Goal: Task Accomplishment & Management: Use online tool/utility

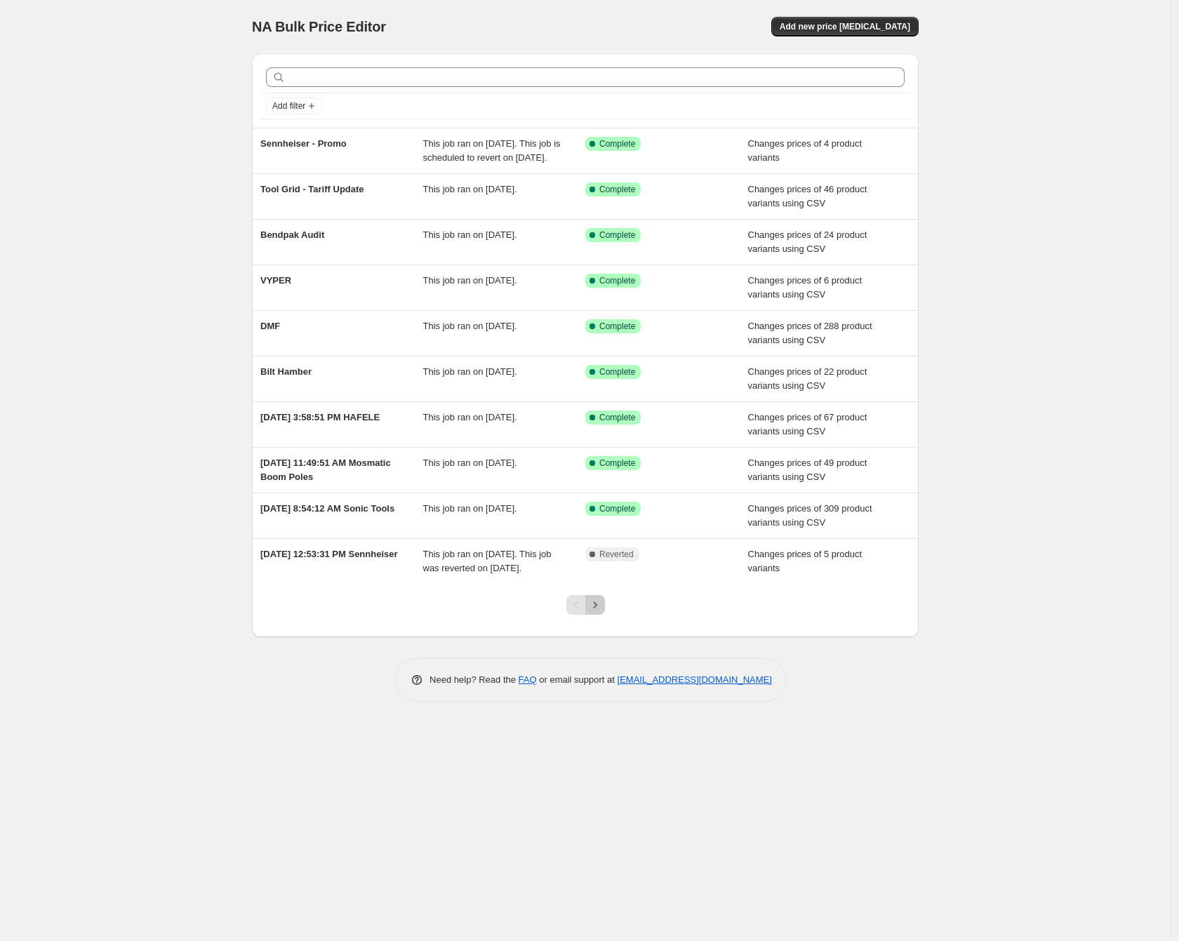
drag, startPoint x: 603, startPoint y: 637, endPoint x: 592, endPoint y: 672, distance: 36.8
click at [592, 672] on div "Add filter Sennheiser - Promo This job ran on [DATE]. This job is scheduled to …" at bounding box center [585, 372] width 667 height 660
click at [597, 615] on button "Next" at bounding box center [595, 605] width 20 height 20
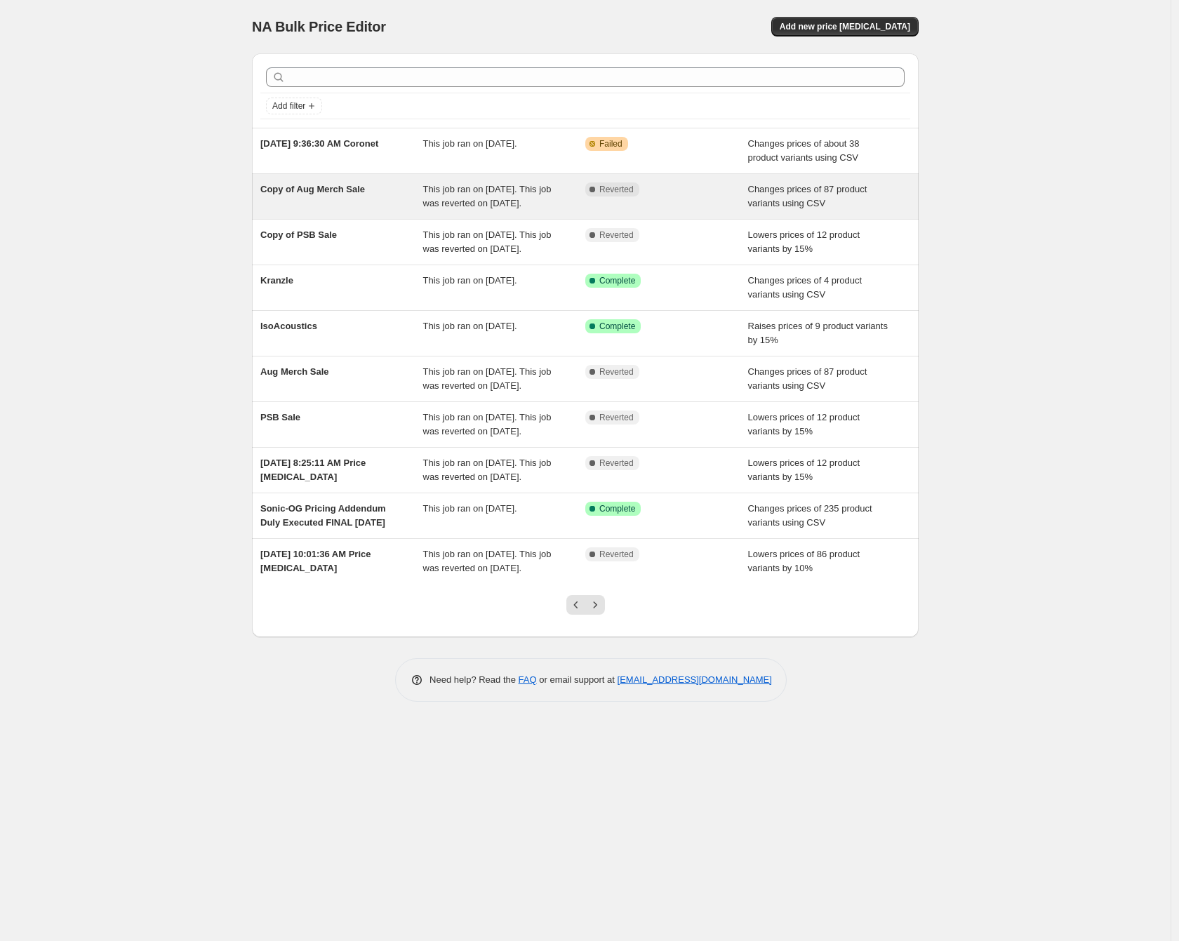
click at [372, 206] on div "Copy of Aug Merch Sale" at bounding box center [341, 196] width 163 height 28
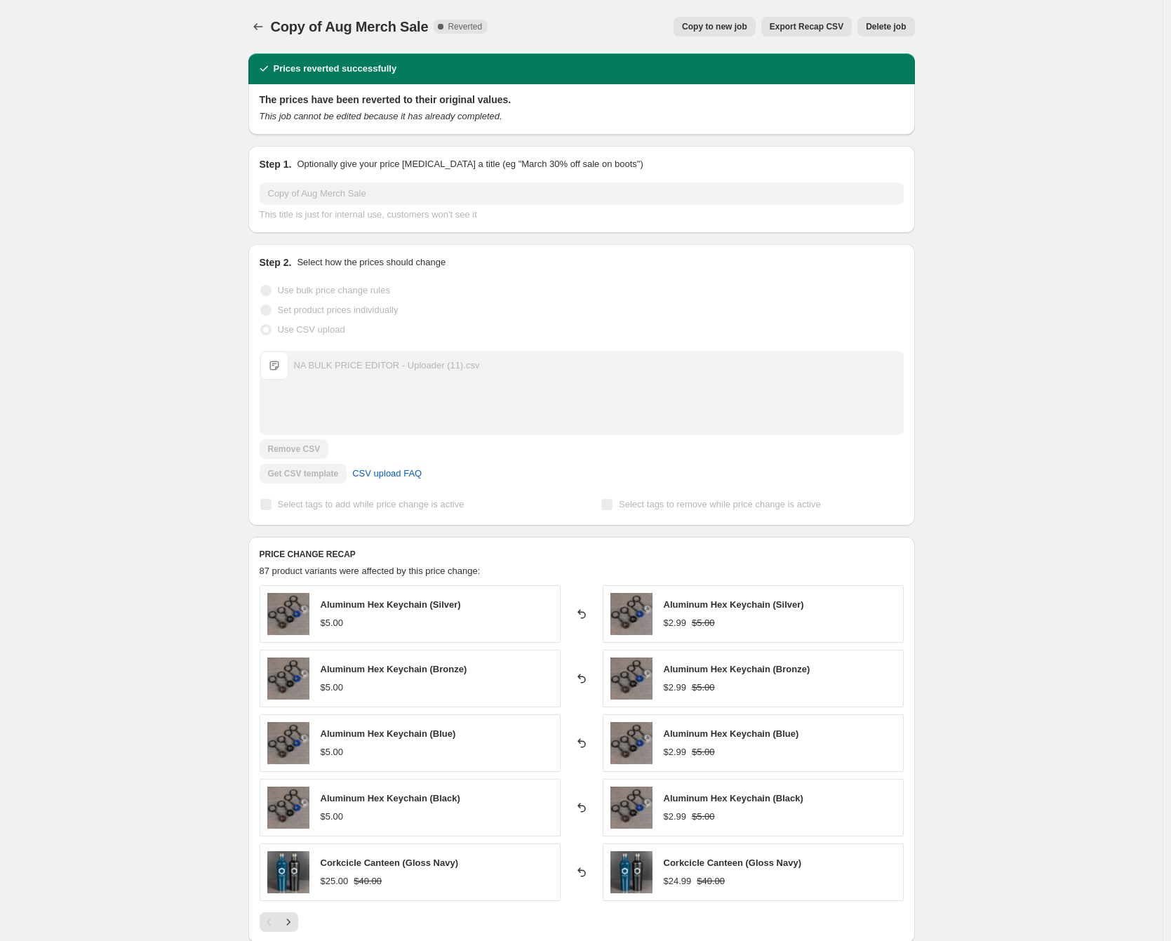
click at [716, 18] on button "Copy to new job" at bounding box center [715, 27] width 82 height 20
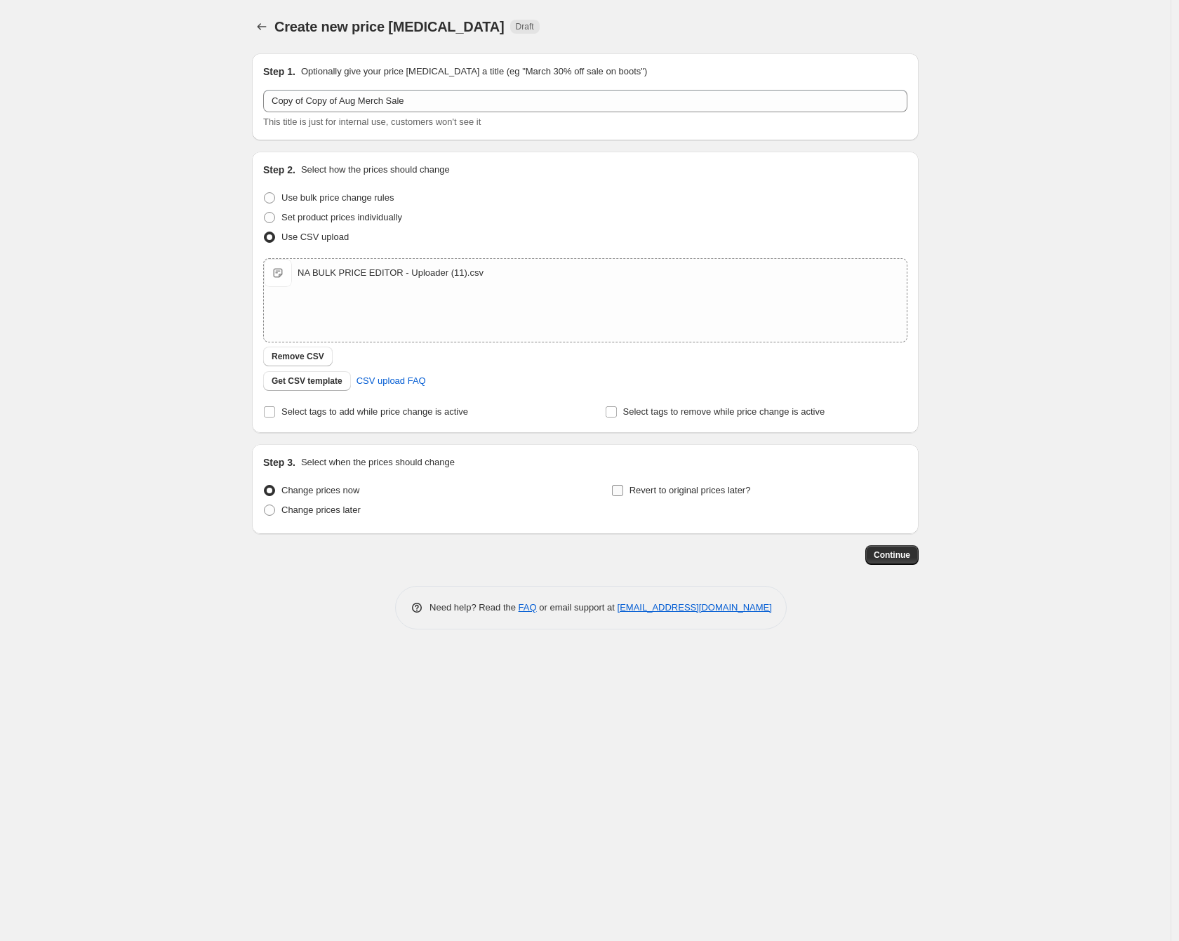
click at [667, 492] on span "Revert to original prices later?" at bounding box center [690, 490] width 121 height 11
click at [623, 492] on input "Revert to original prices later?" at bounding box center [617, 490] width 11 height 11
checkbox input "true"
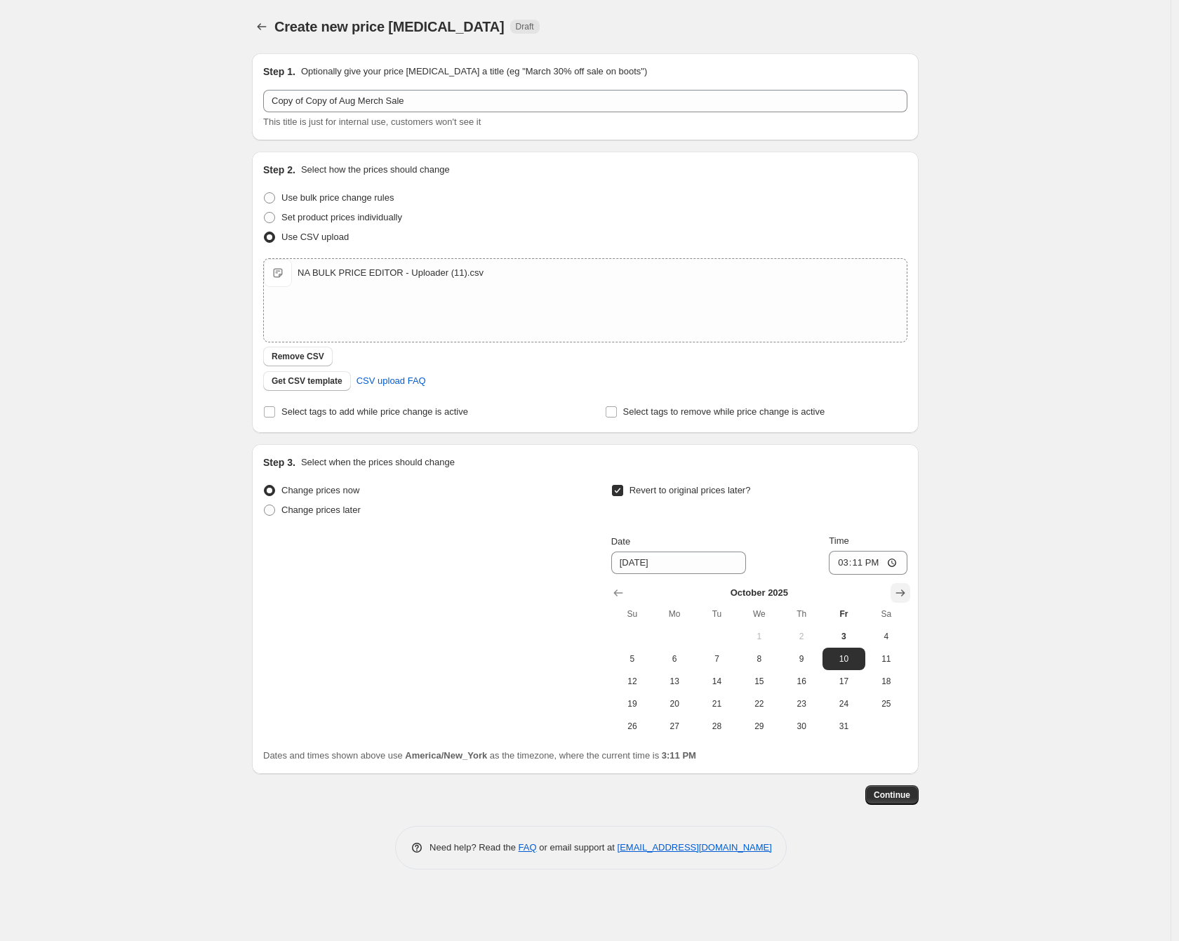
click at [900, 592] on icon "Show next month, November 2025" at bounding box center [900, 593] width 9 height 7
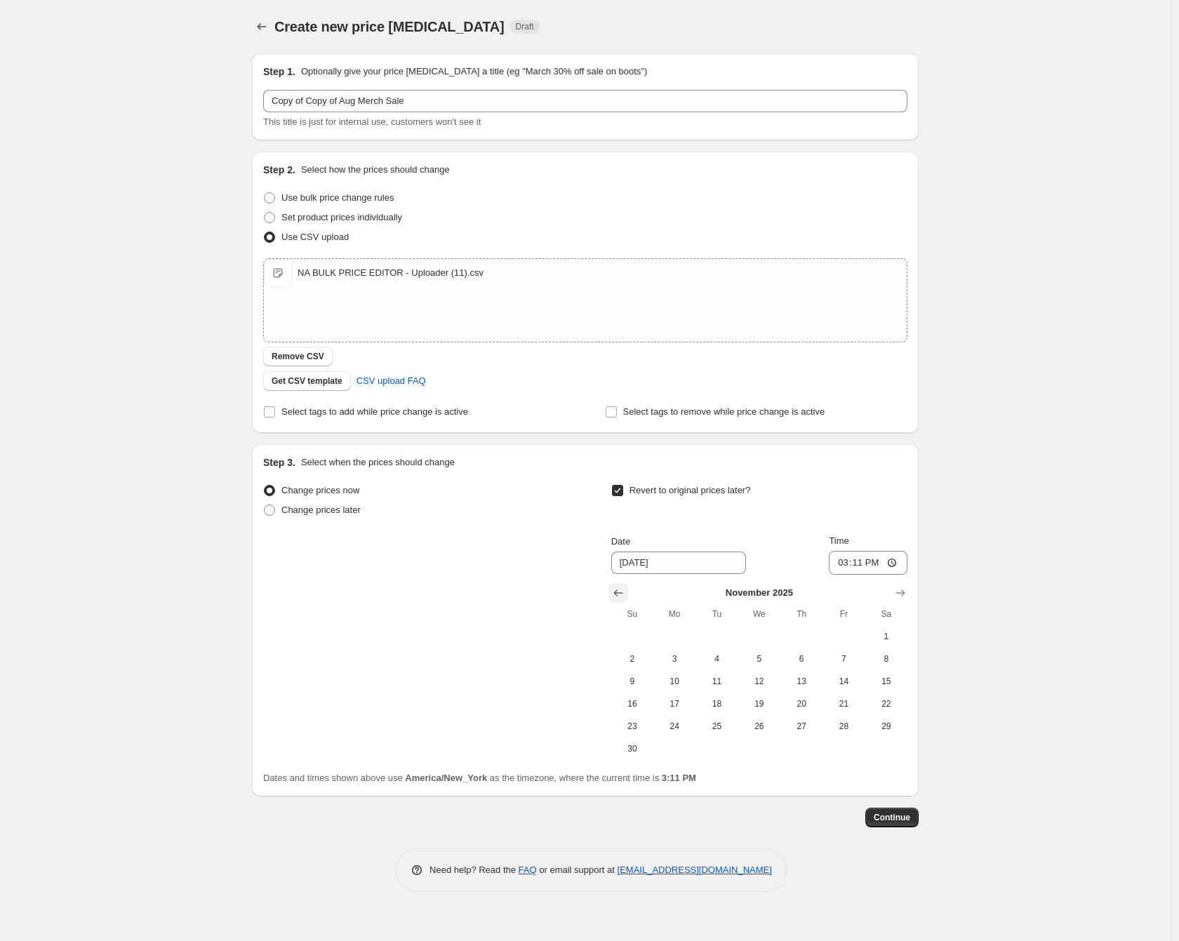
click at [611, 592] on icon "Show previous month, October 2025" at bounding box center [618, 593] width 14 height 14
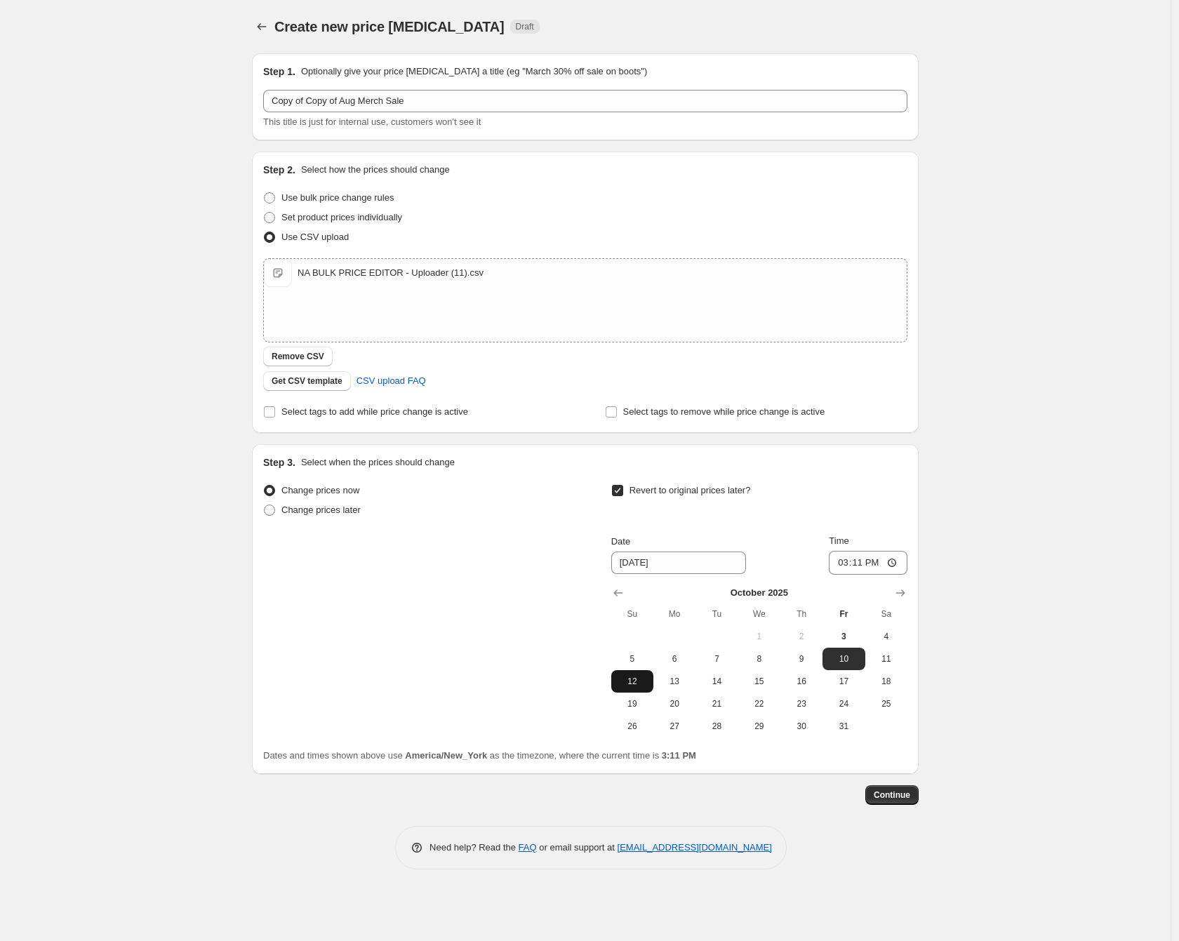
click at [630, 680] on span "12" at bounding box center [632, 681] width 31 height 11
type input "[DATE]"
click at [868, 556] on input "15:11" at bounding box center [868, 563] width 79 height 24
click at [894, 561] on input "15:11" at bounding box center [868, 563] width 79 height 24
type input "23:59"
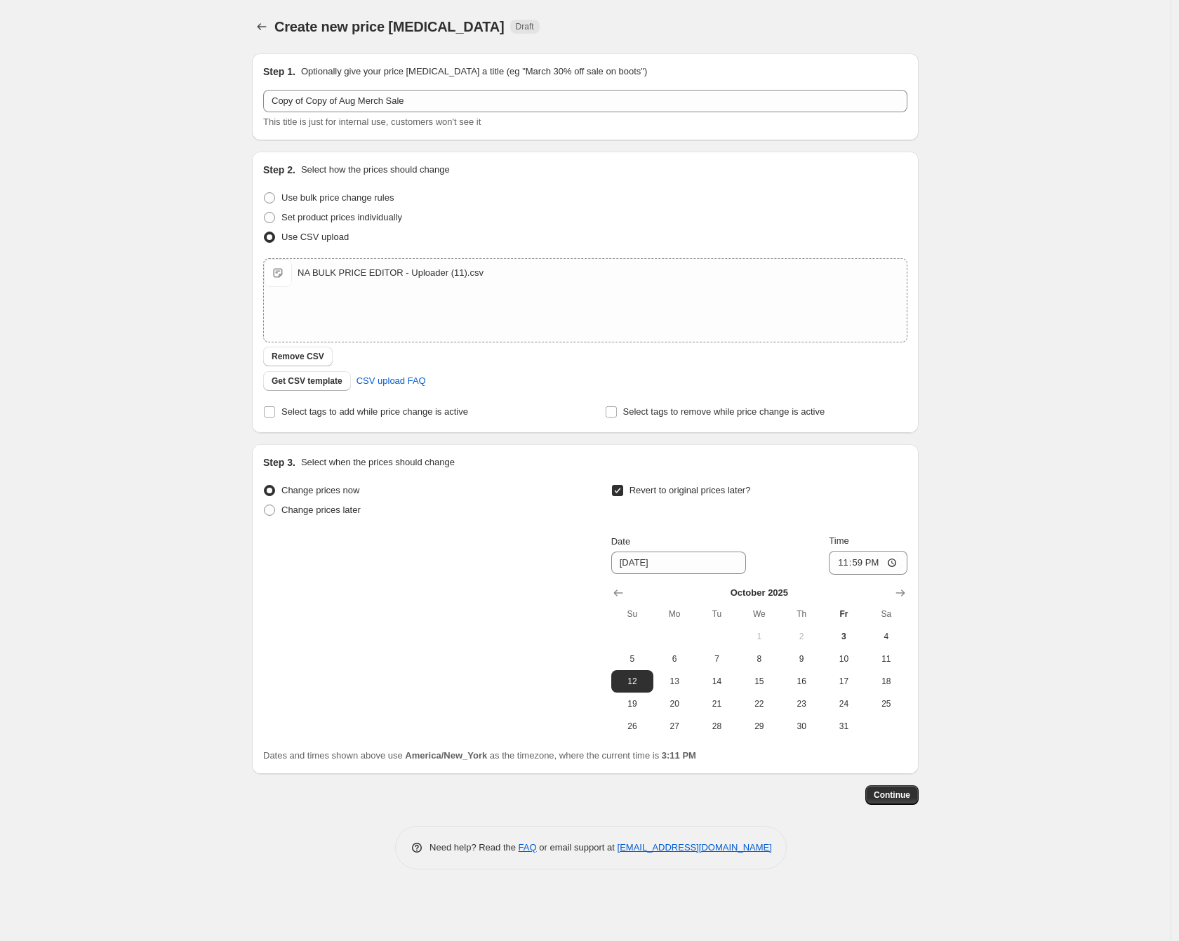
click at [924, 517] on div "Create new price [MEDICAL_DATA]. This page is ready Create new price [MEDICAL_D…" at bounding box center [585, 445] width 700 height 891
click at [899, 795] on span "Continue" at bounding box center [892, 795] width 36 height 11
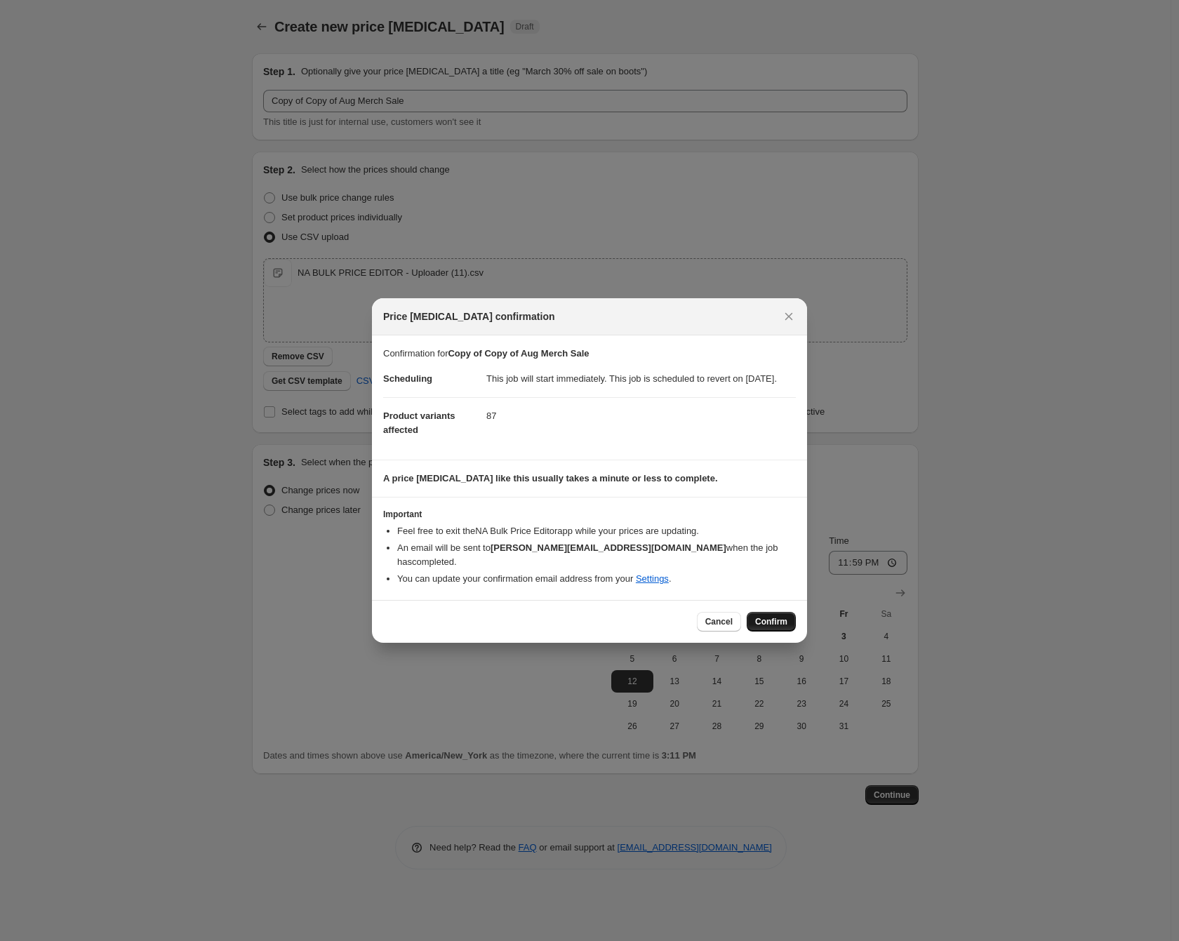
click at [773, 623] on span "Confirm" at bounding box center [771, 621] width 32 height 11
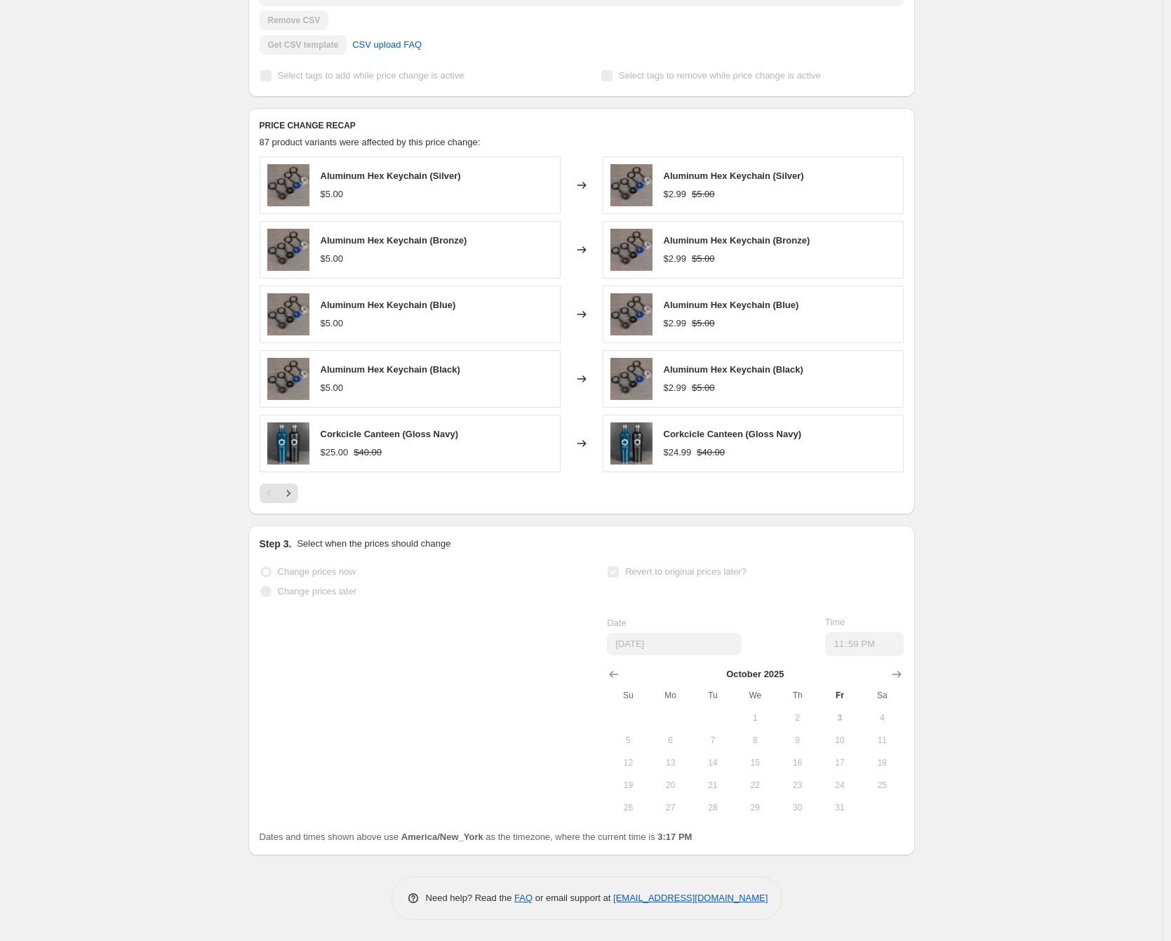
scroll to position [477, 0]
click at [295, 500] on icon "Next" at bounding box center [288, 493] width 14 height 14
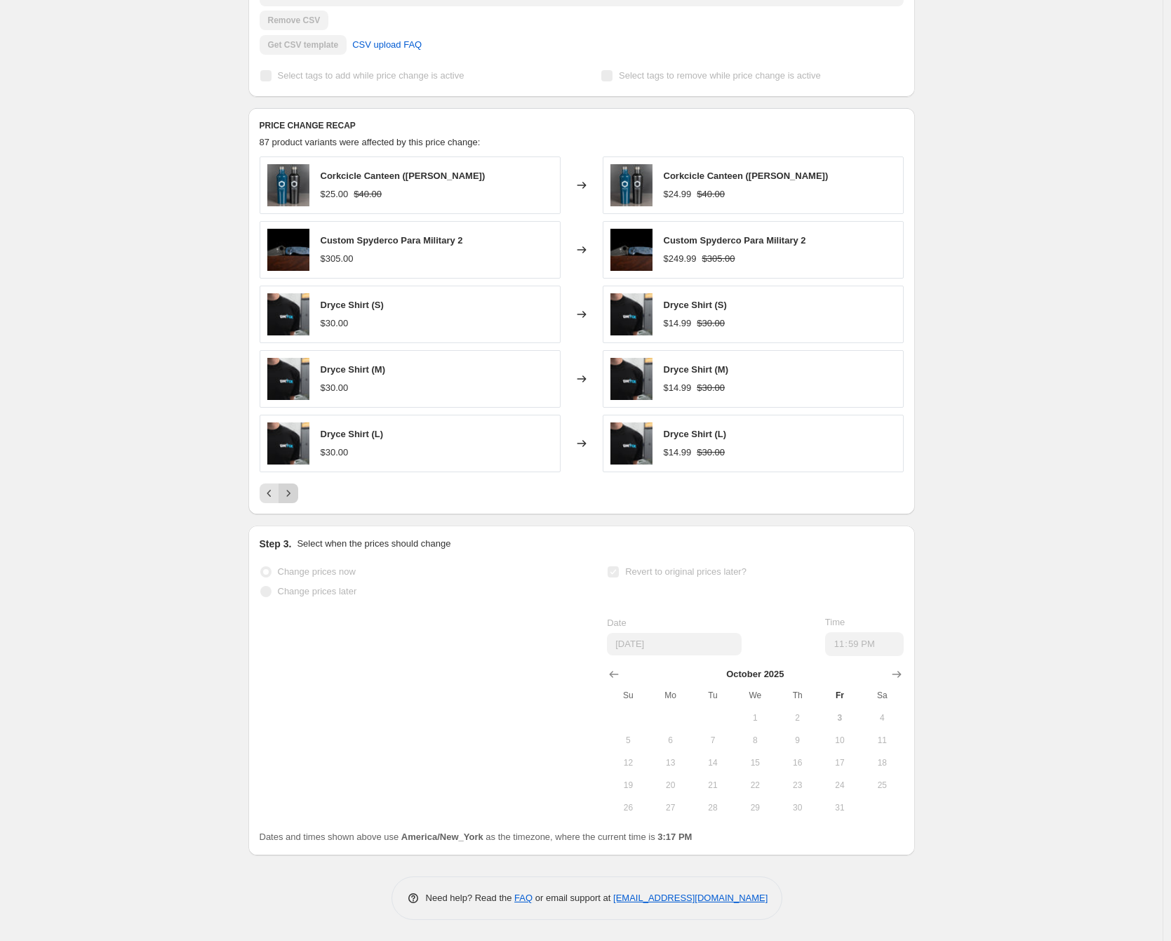
click at [290, 496] on icon "Next" at bounding box center [288, 493] width 4 height 6
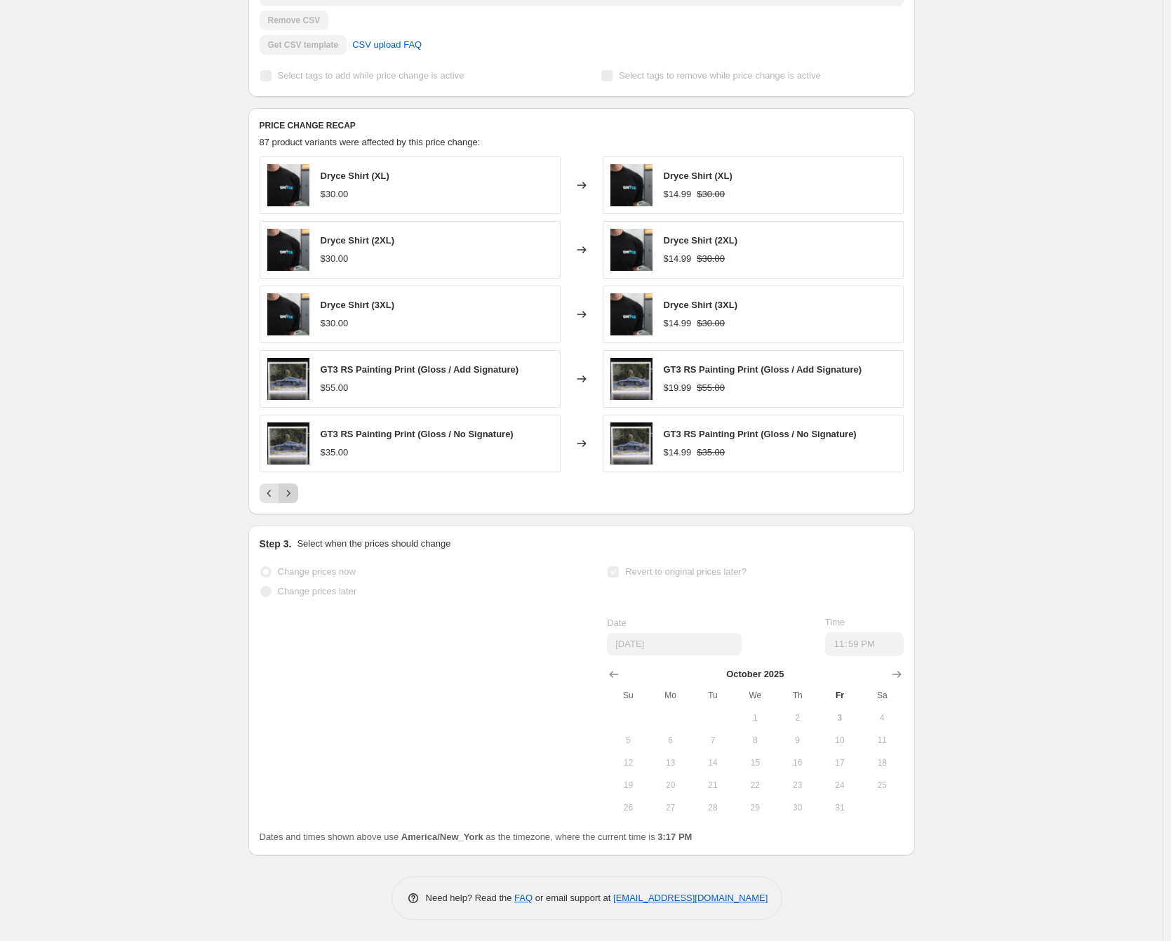
click at [290, 496] on icon "Next" at bounding box center [288, 493] width 4 height 6
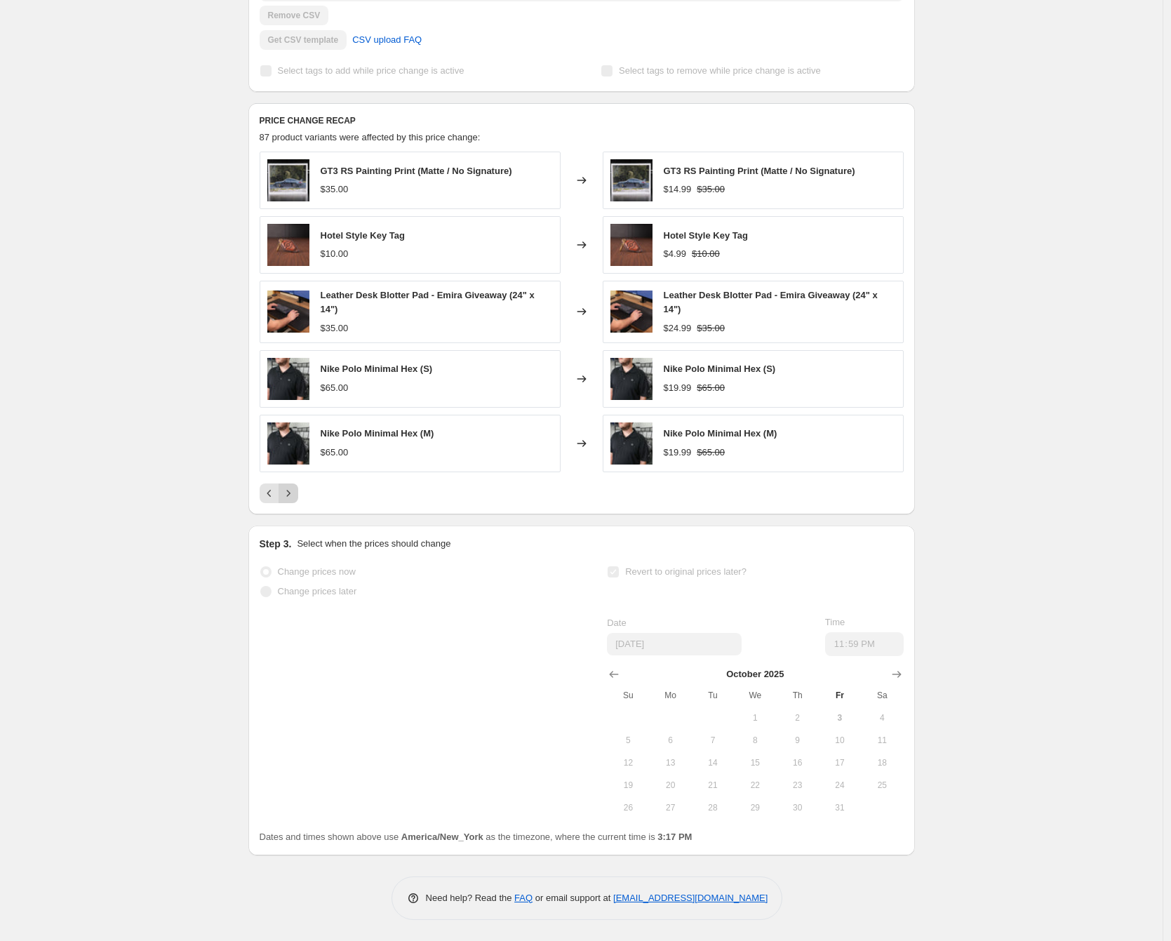
click at [293, 503] on button "Next" at bounding box center [289, 494] width 20 height 20
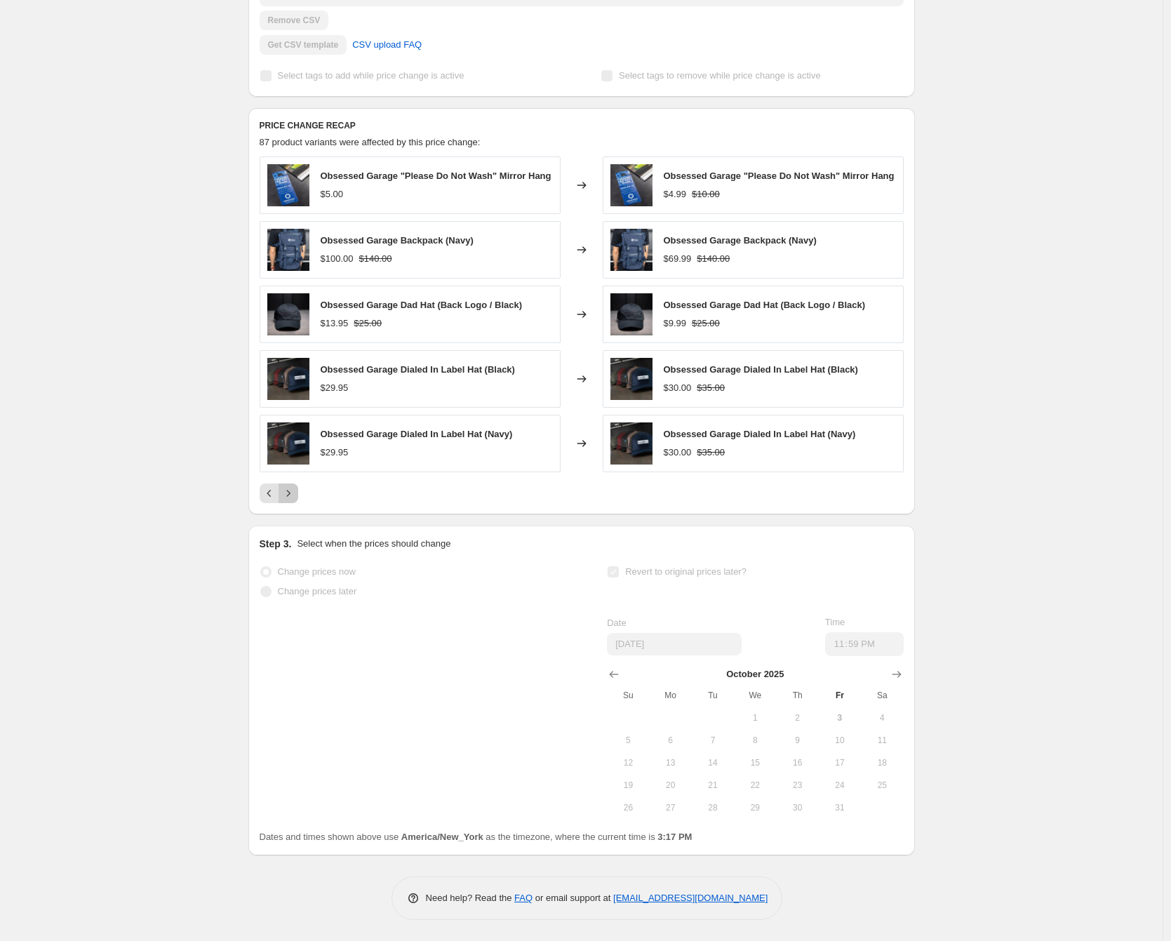
click at [295, 500] on icon "Next" at bounding box center [288, 493] width 14 height 14
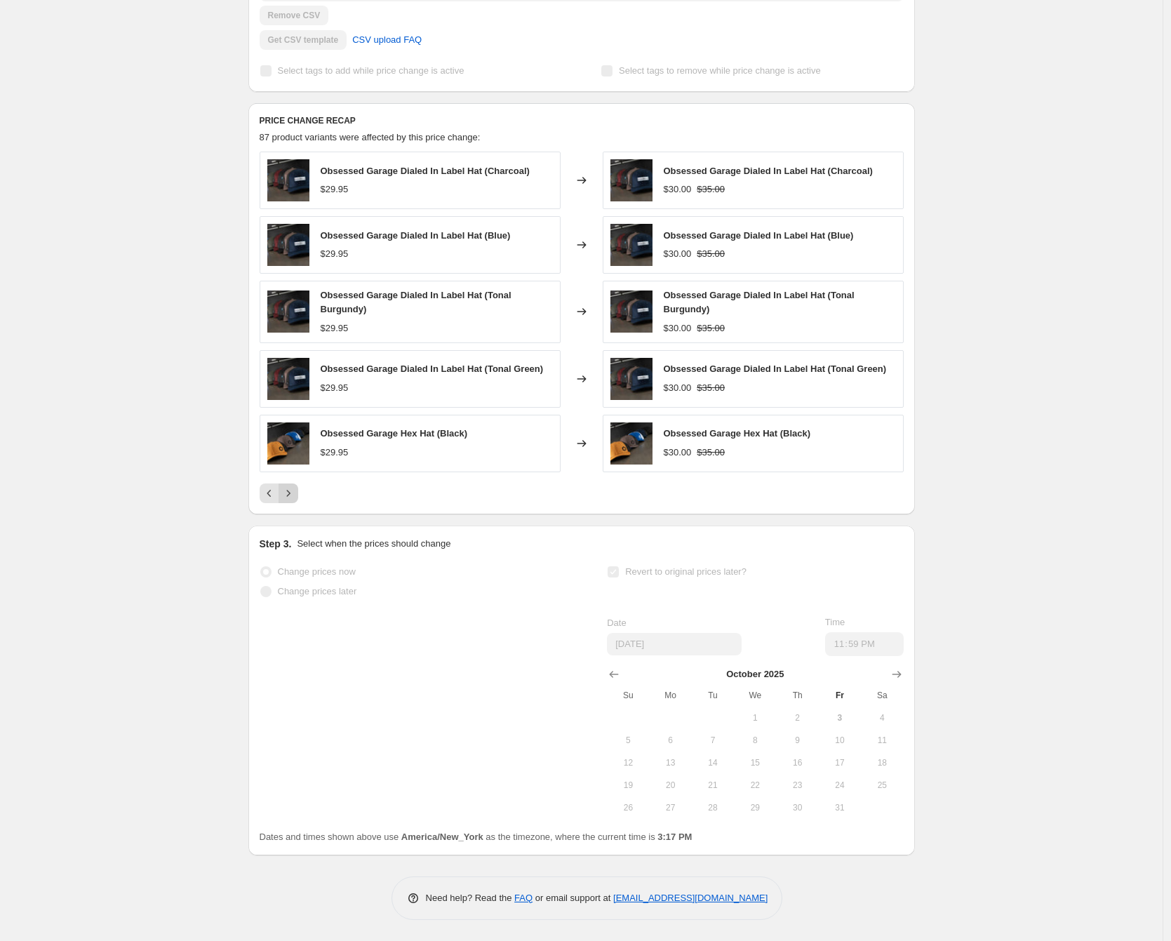
click at [294, 500] on icon "Next" at bounding box center [288, 493] width 14 height 14
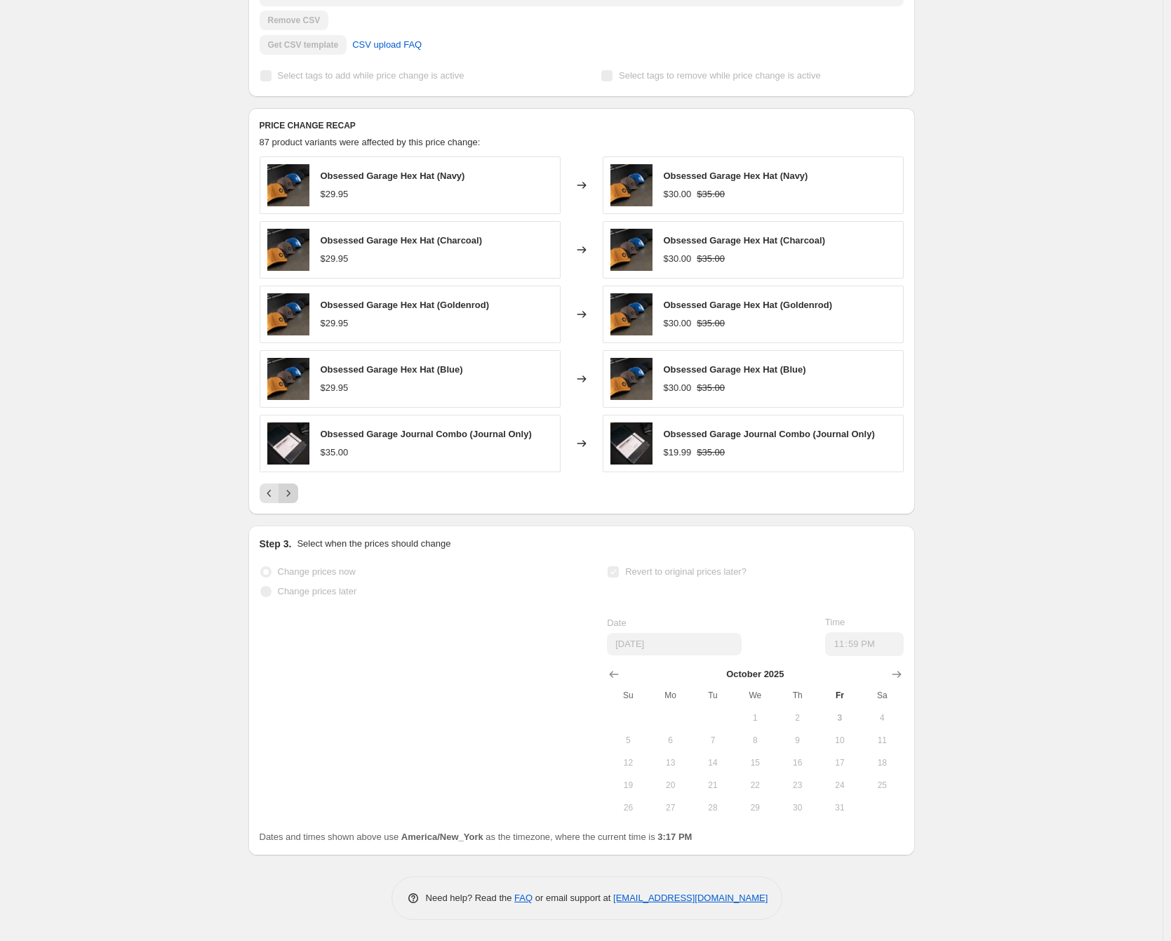
click at [294, 500] on icon "Next" at bounding box center [288, 493] width 14 height 14
